Goal: Information Seeking & Learning: Learn about a topic

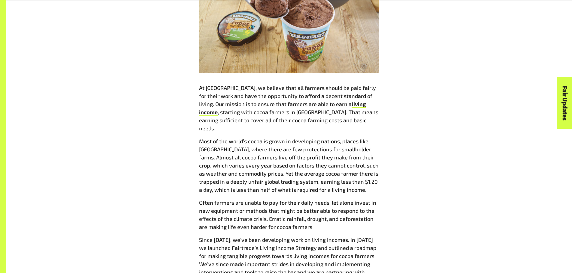
scroll to position [396, 0]
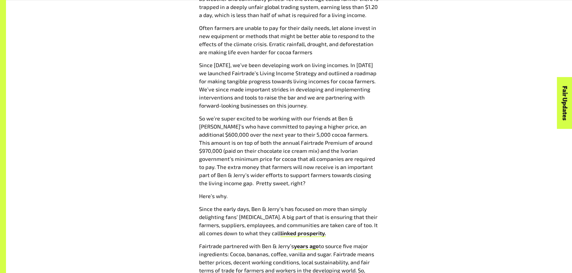
scroll to position [571, 0]
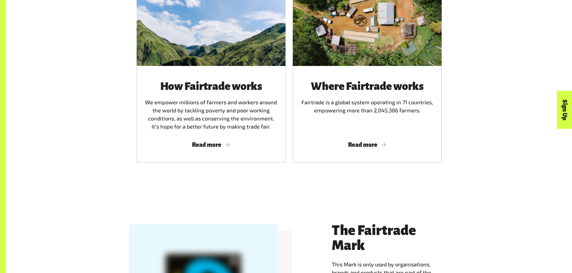
scroll to position [436, 0]
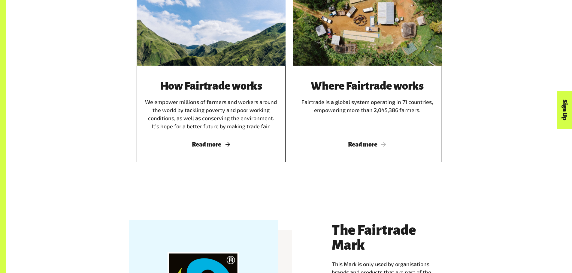
click at [228, 148] on span "Read more" at bounding box center [211, 144] width 134 height 7
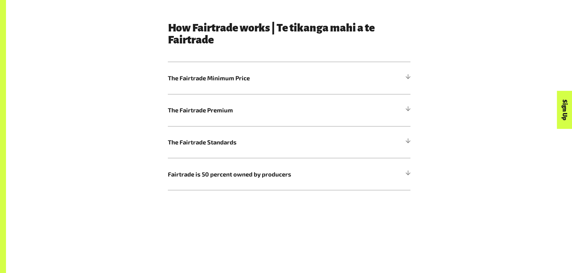
scroll to position [368, 0]
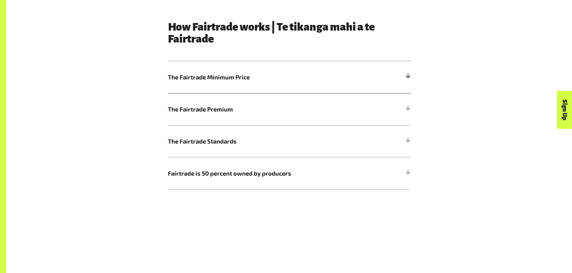
click at [256, 77] on span "The Fairtrade Minimum Price" at bounding box center [259, 77] width 182 height 9
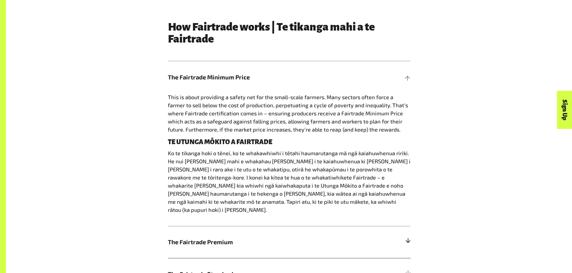
click at [195, 241] on h5 "The Fairtrade Premium" at bounding box center [289, 242] width 243 height 32
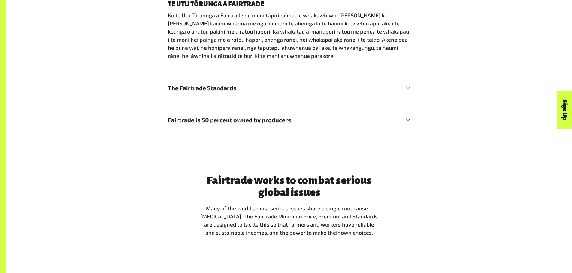
scroll to position [539, 0]
